Goal: Information Seeking & Learning: Learn about a topic

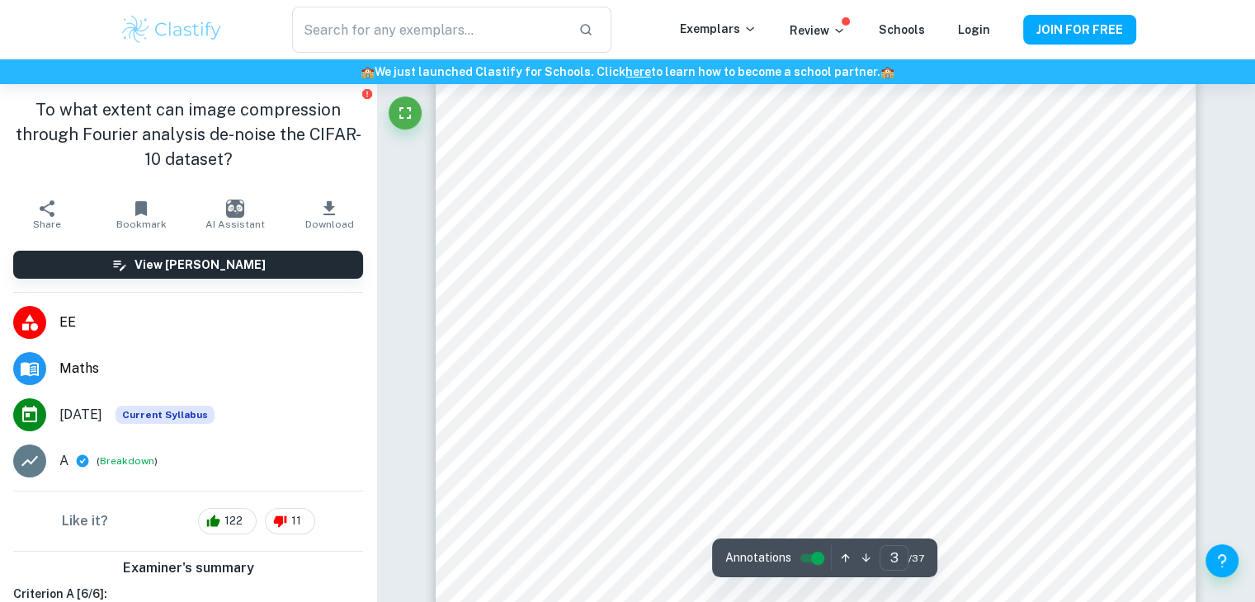
scroll to position [2467, 0]
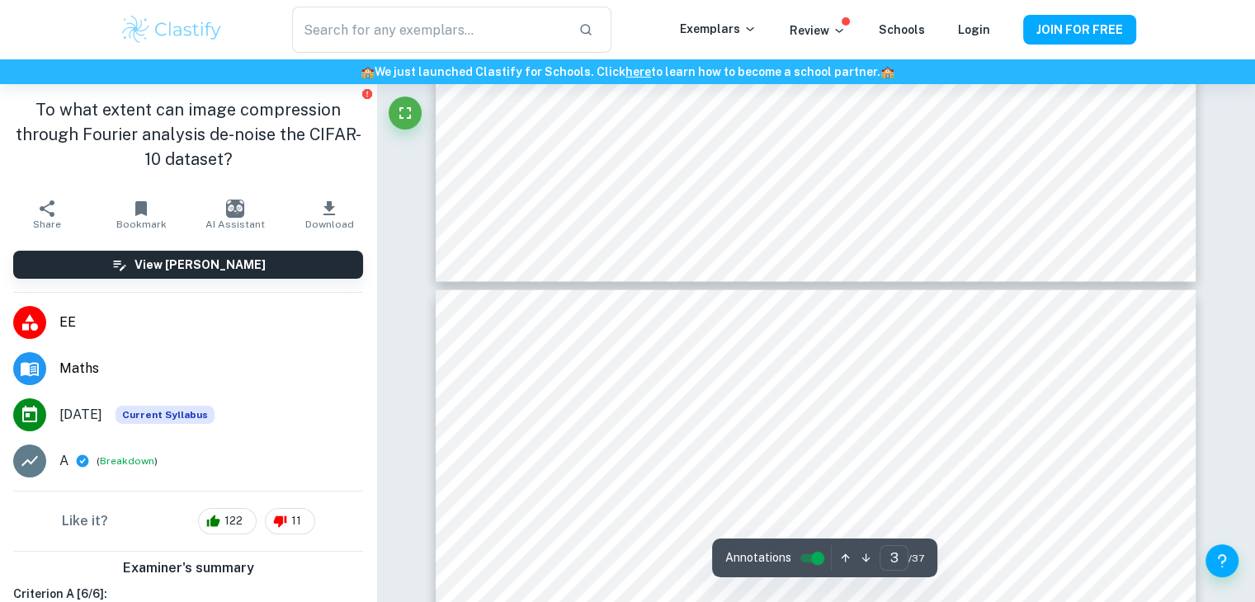
type input "4"
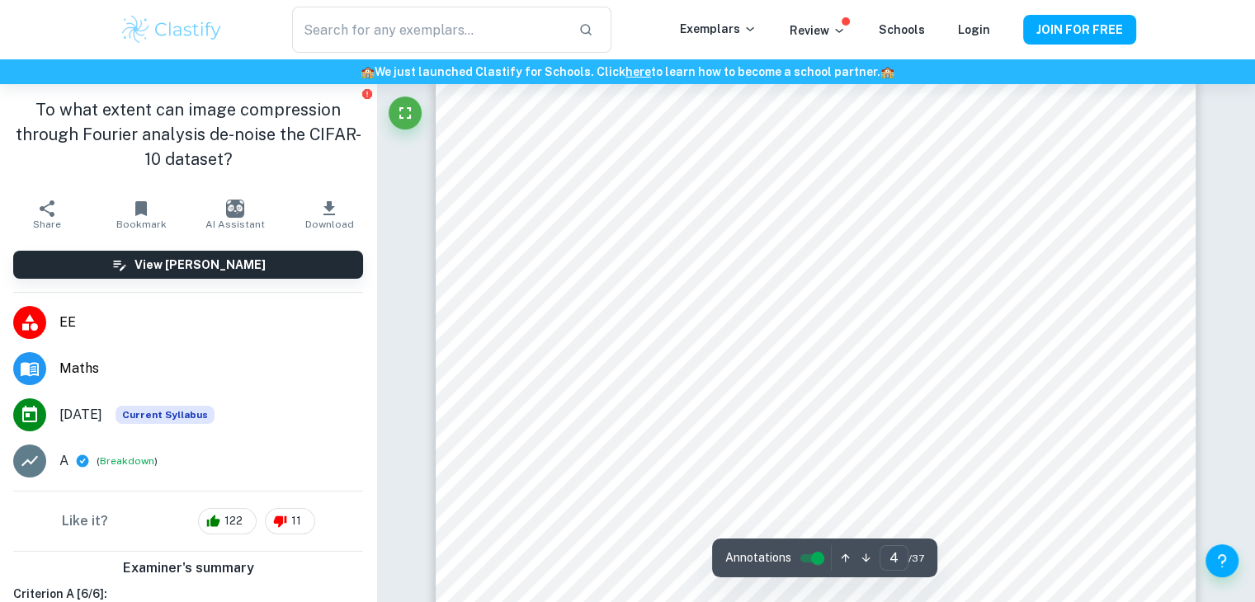
scroll to position [3229, 0]
drag, startPoint x: 710, startPoint y: 294, endPoint x: 766, endPoint y: 366, distance: 91.7
click at [624, 295] on div at bounding box center [627, 310] width 250 height 87
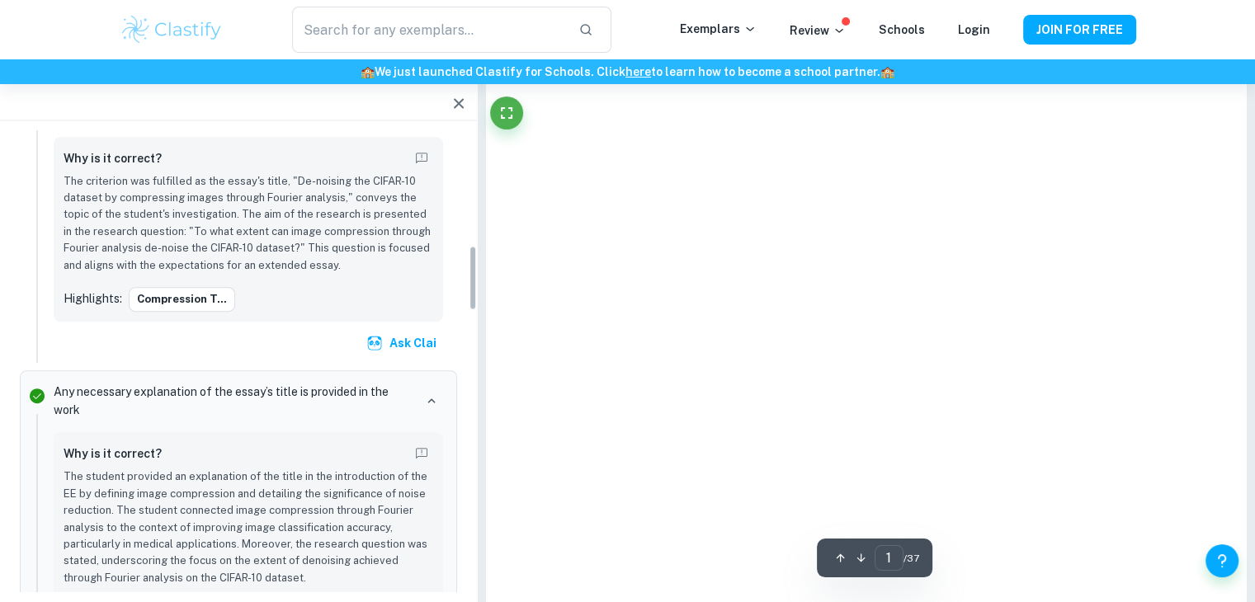
scroll to position [801, 0]
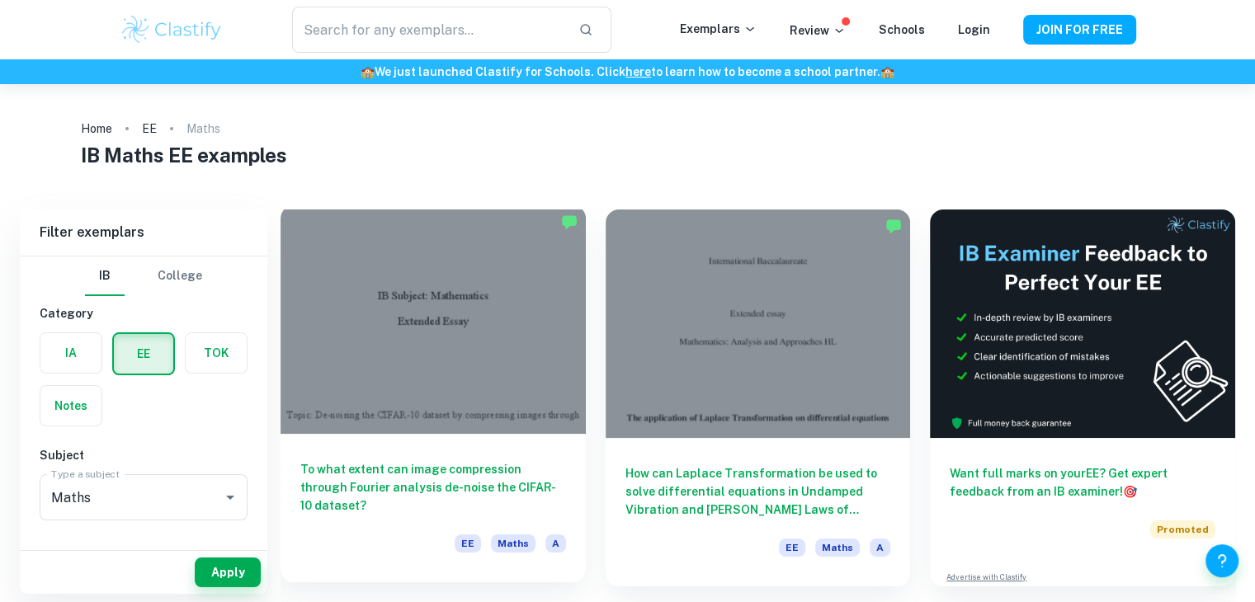
click at [526, 304] on div at bounding box center [432, 319] width 305 height 229
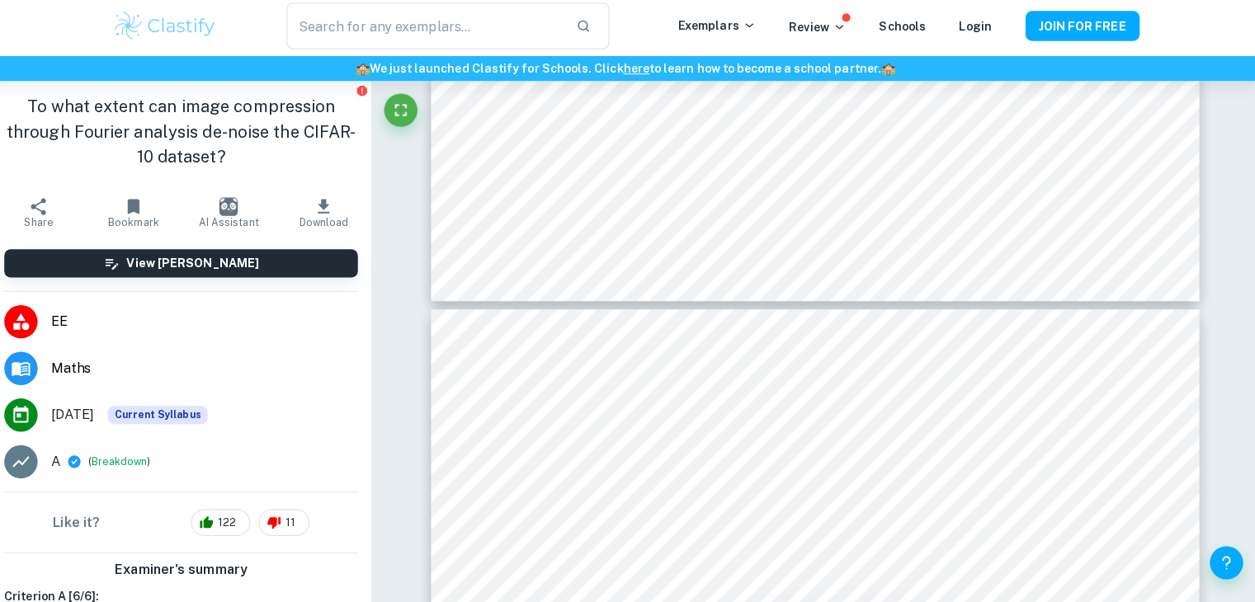
scroll to position [3009, 0]
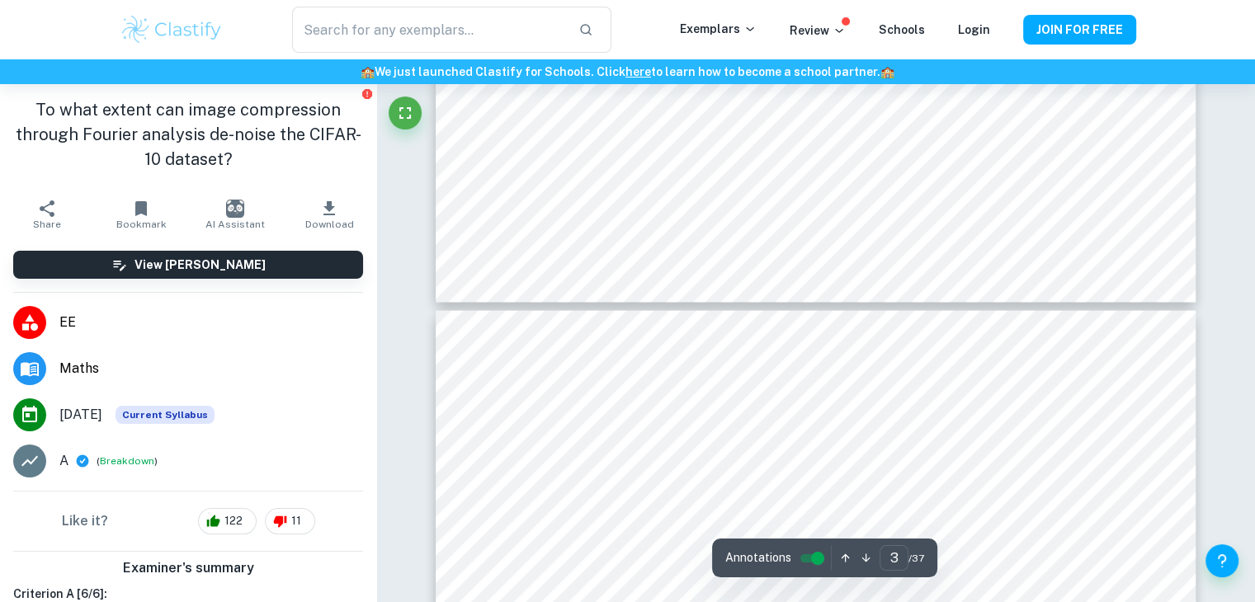
type input "4"
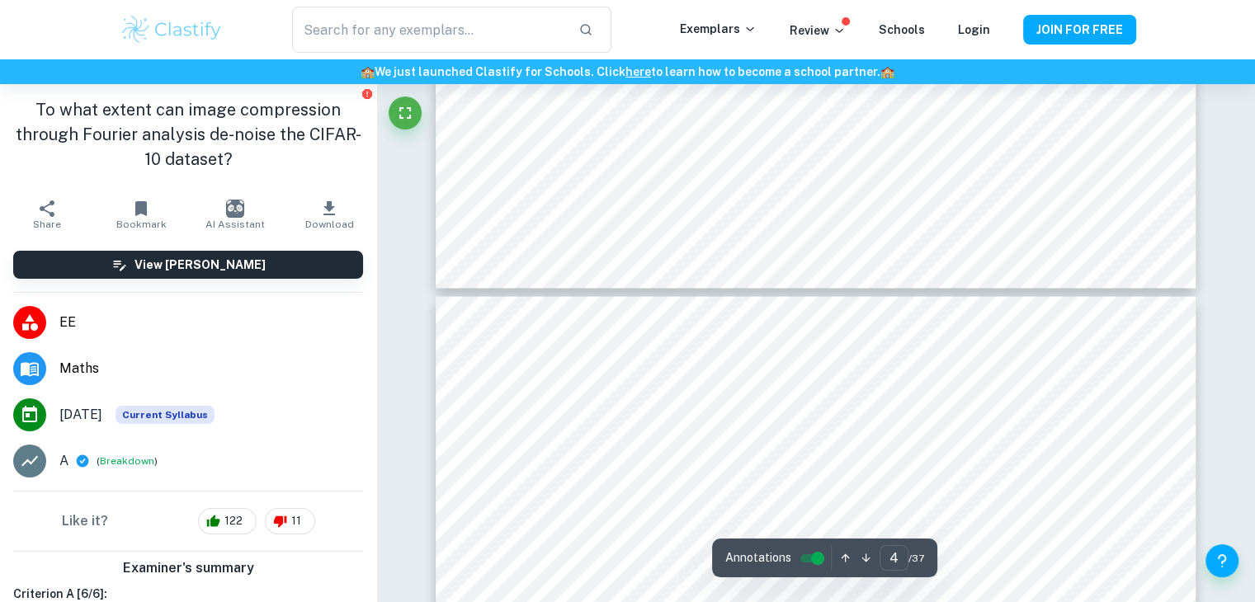
scroll to position [3028, 0]
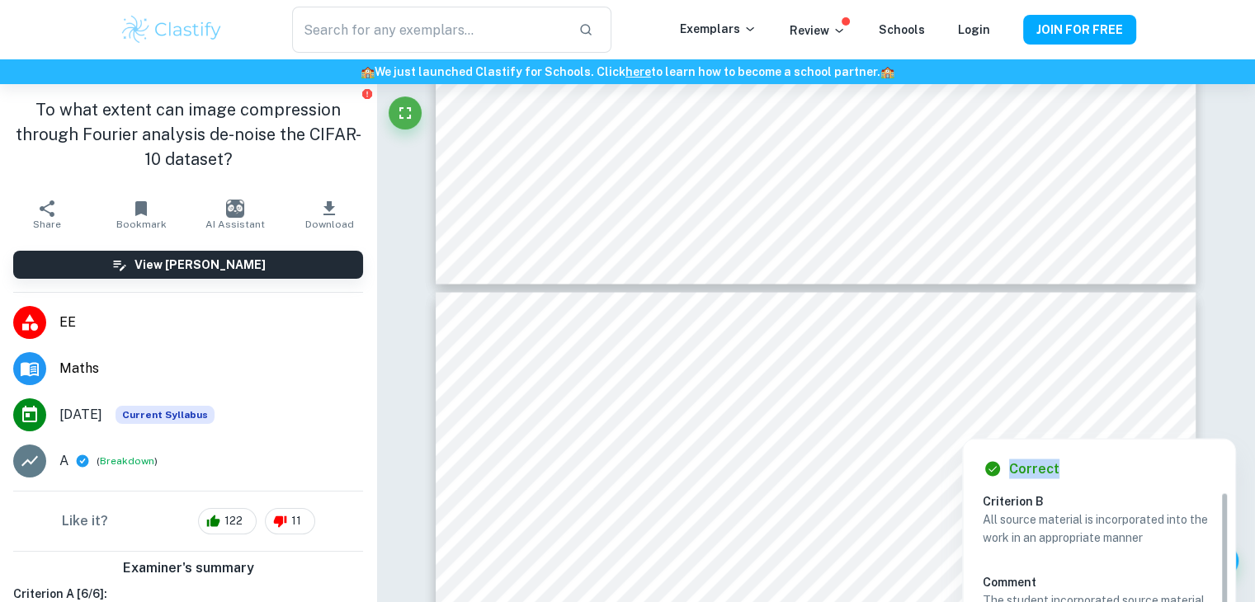
click at [1057, 427] on div at bounding box center [1065, 425] width 118 height 17
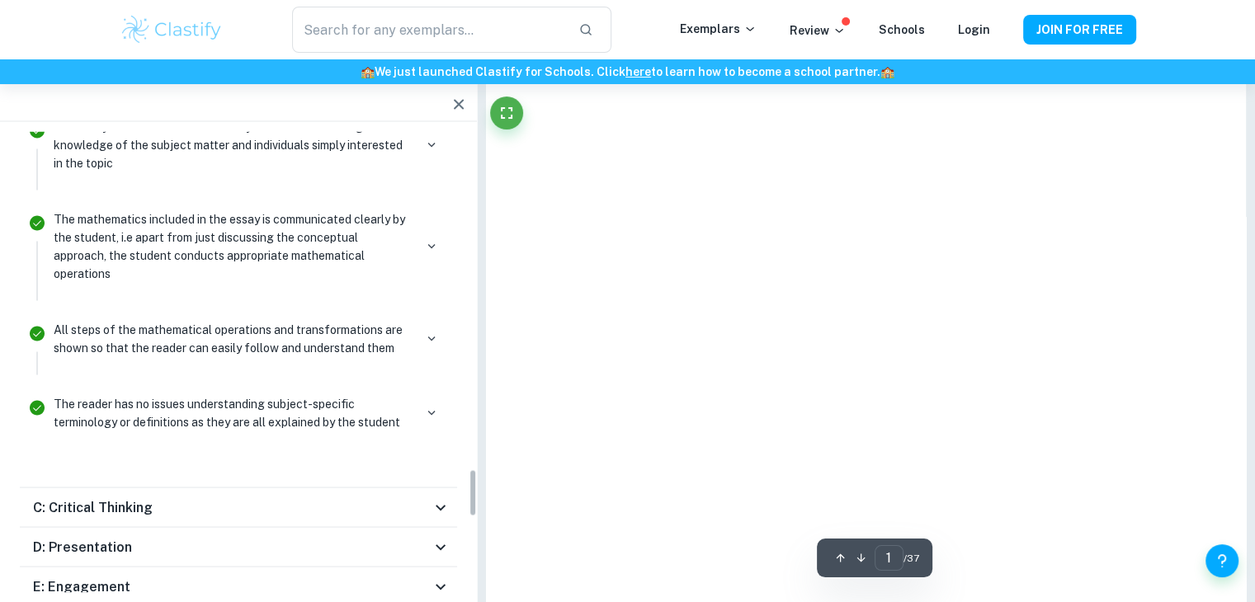
scroll to position [3209, 0]
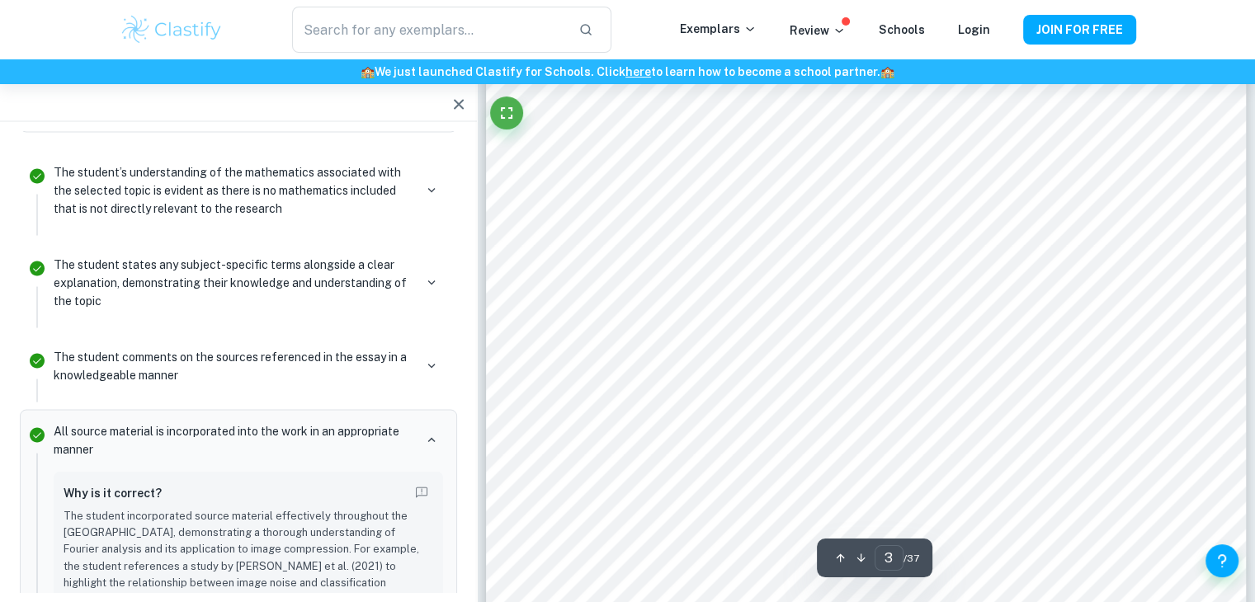
type input "4"
click at [453, 106] on icon "button" at bounding box center [459, 104] width 20 height 20
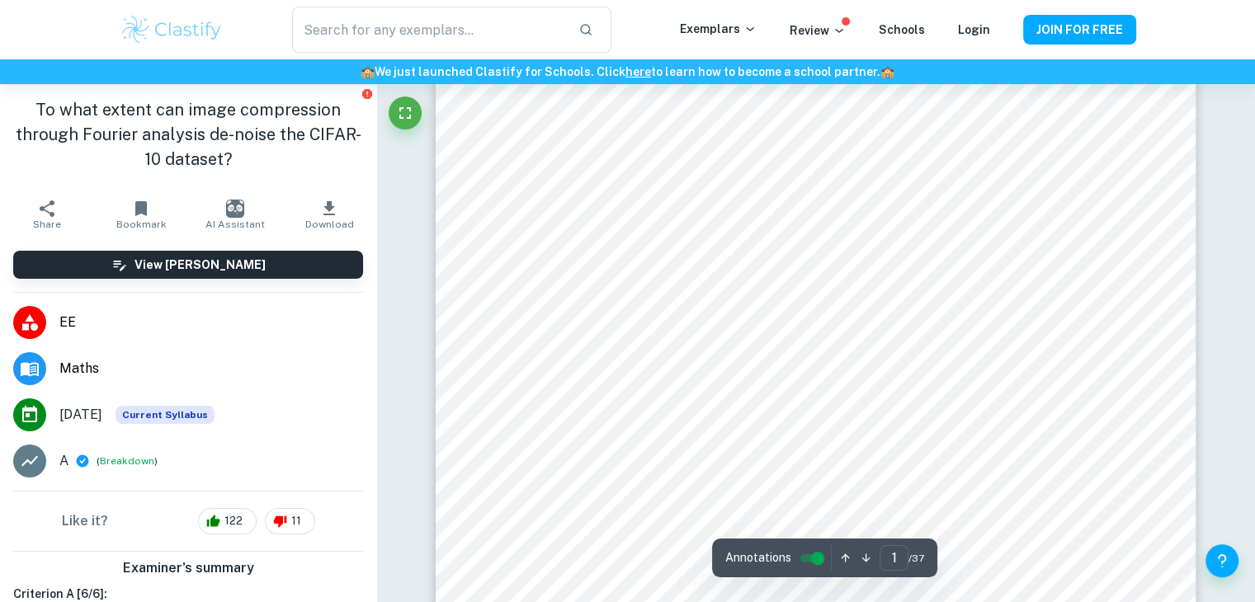
scroll to position [0, 0]
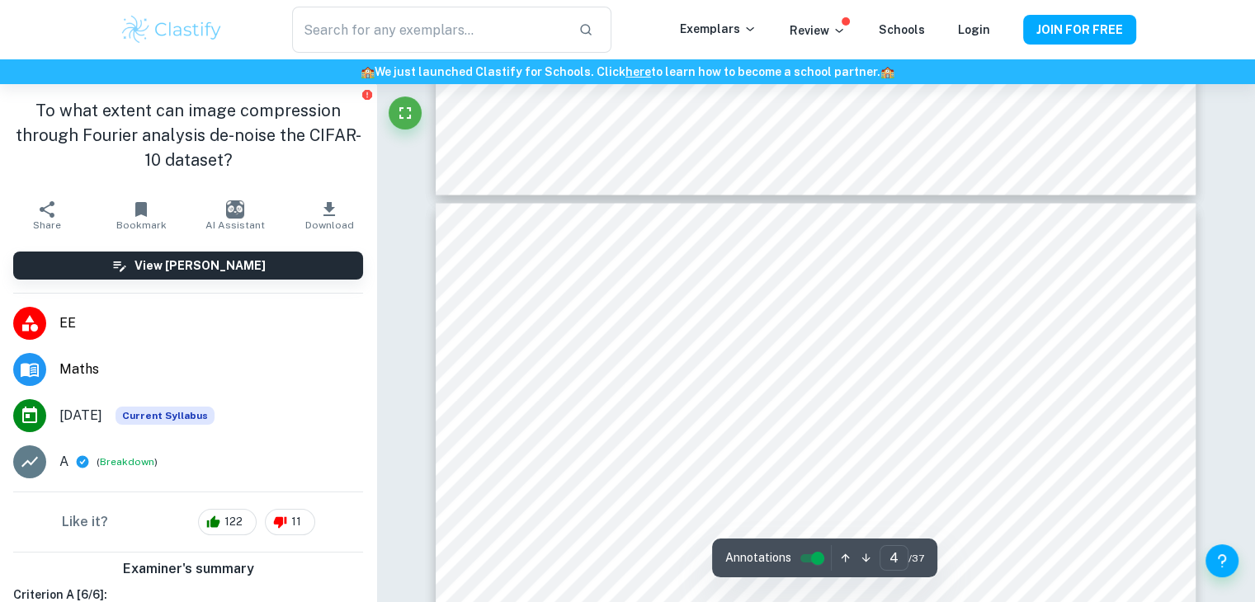
type input "3"
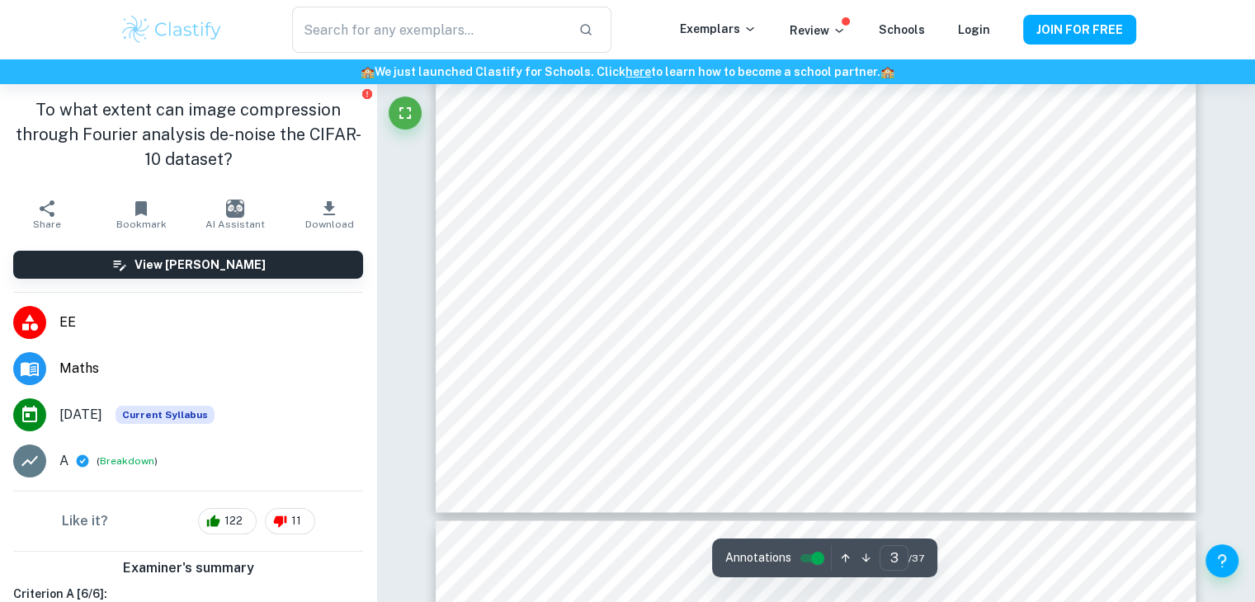
scroll to position [2705, 0]
